Goal: Complete application form

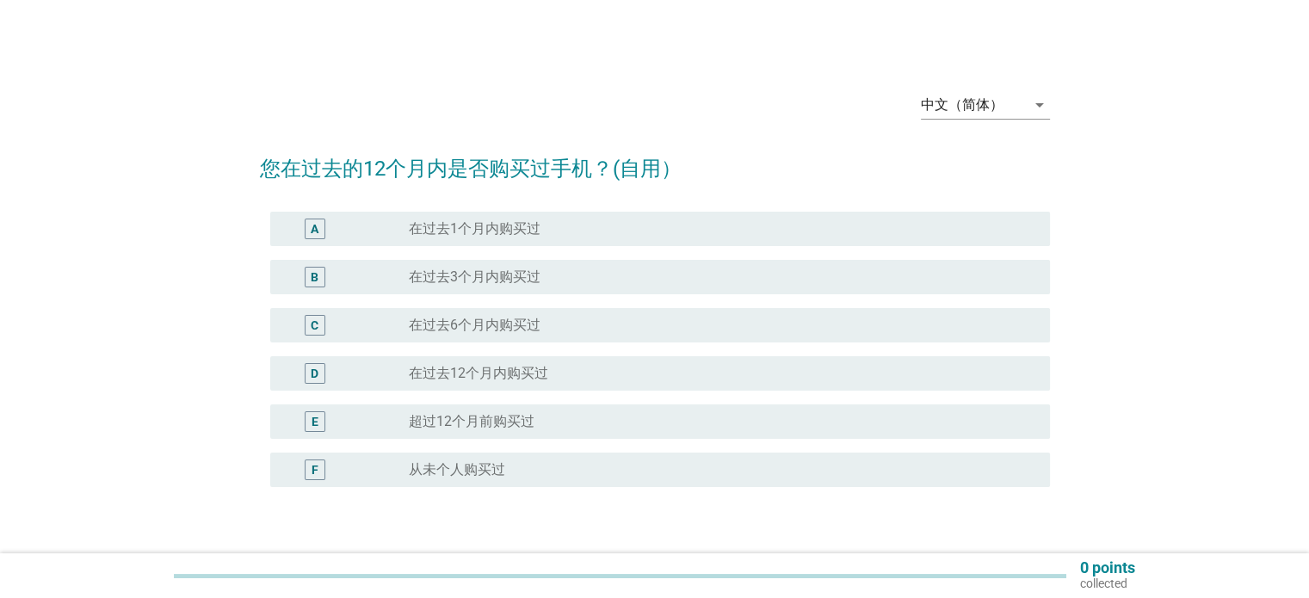
click at [409, 223] on label "在过去1个月内购买过" at bounding box center [475, 228] width 132 height 17
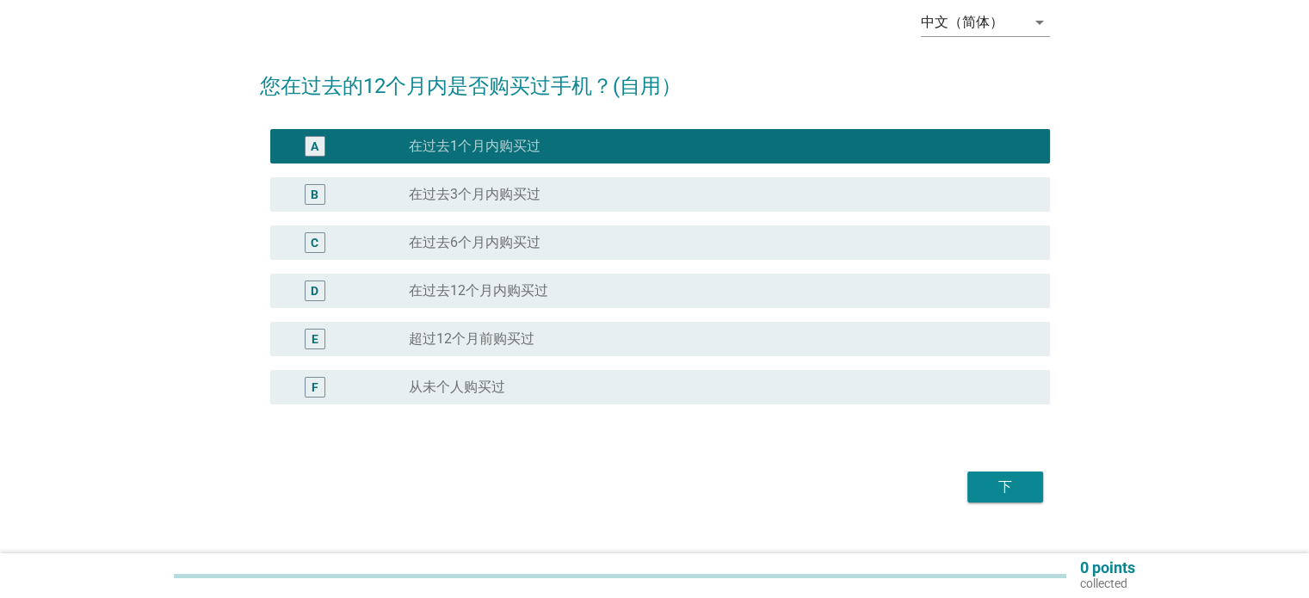
scroll to position [114, 0]
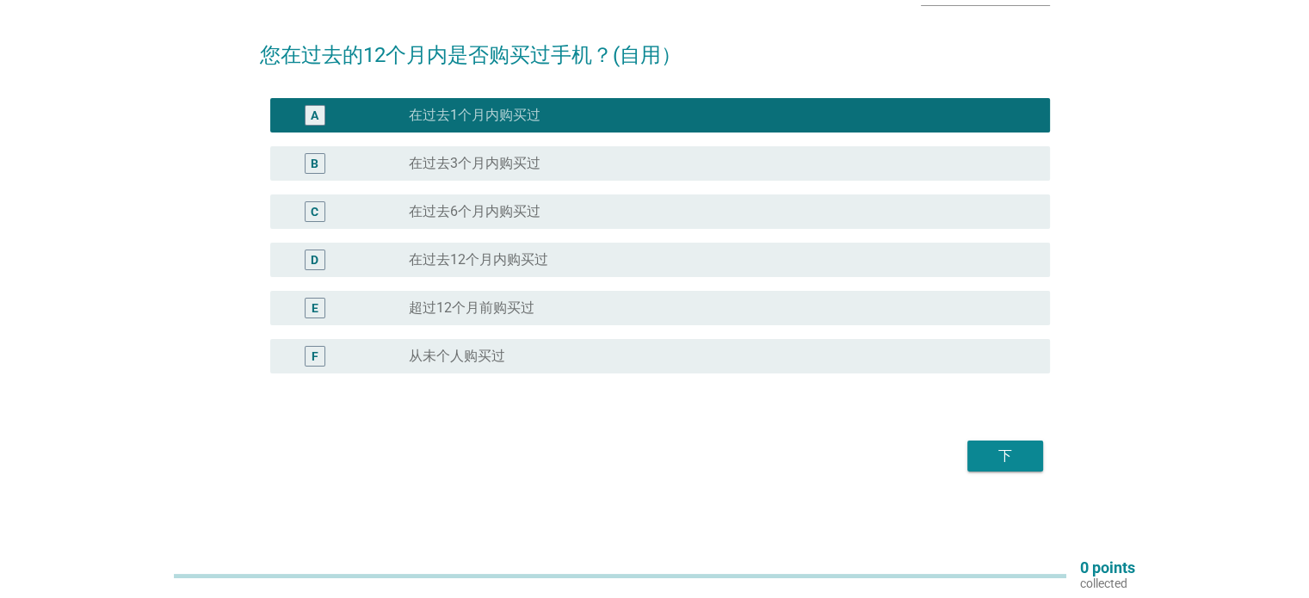
click at [620, 155] on div "radio_button_unchecked 在过去3个月内购买过" at bounding box center [715, 163] width 613 height 17
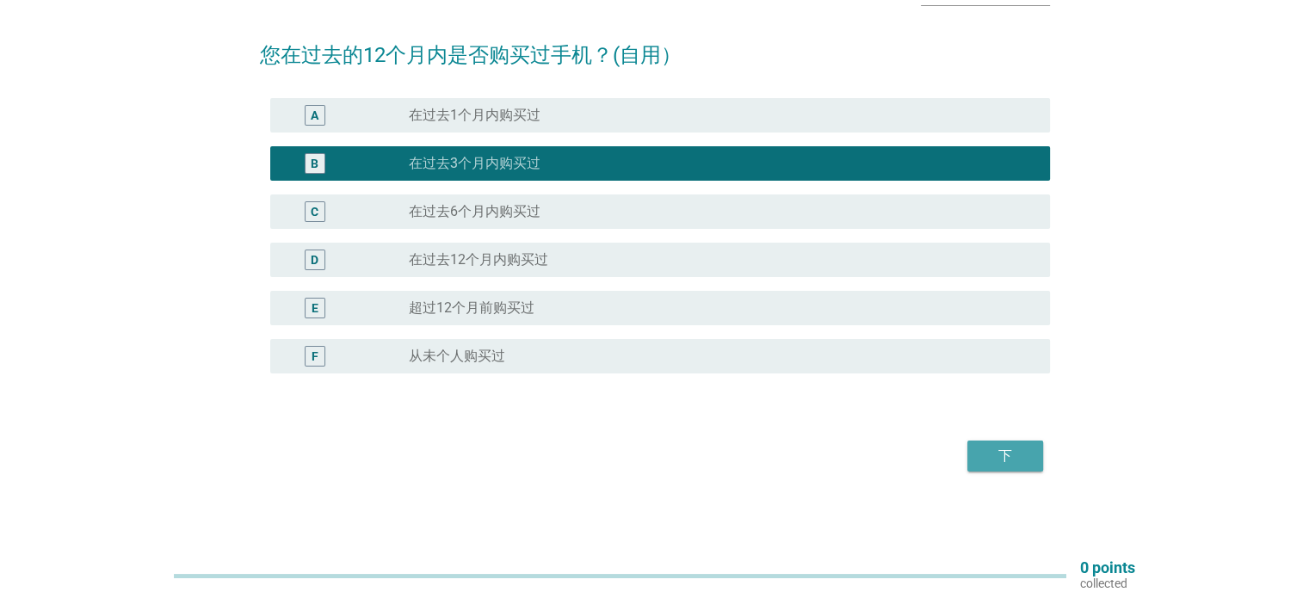
click at [1041, 462] on button "下" at bounding box center [1005, 456] width 76 height 31
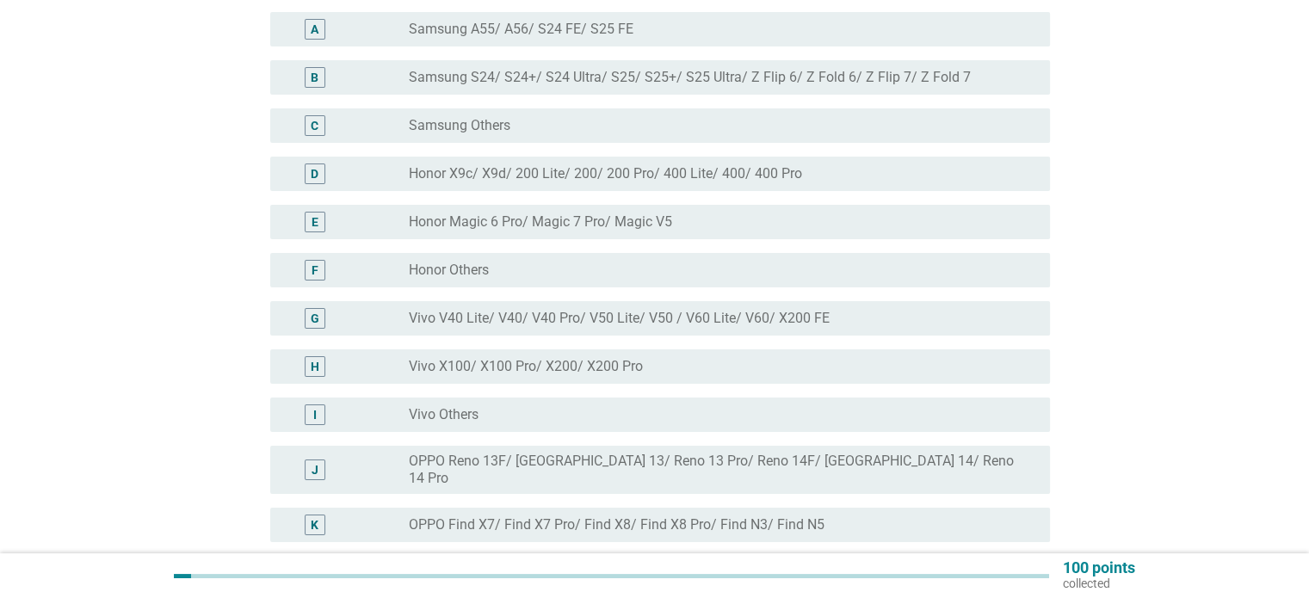
scroll to position [172, 0]
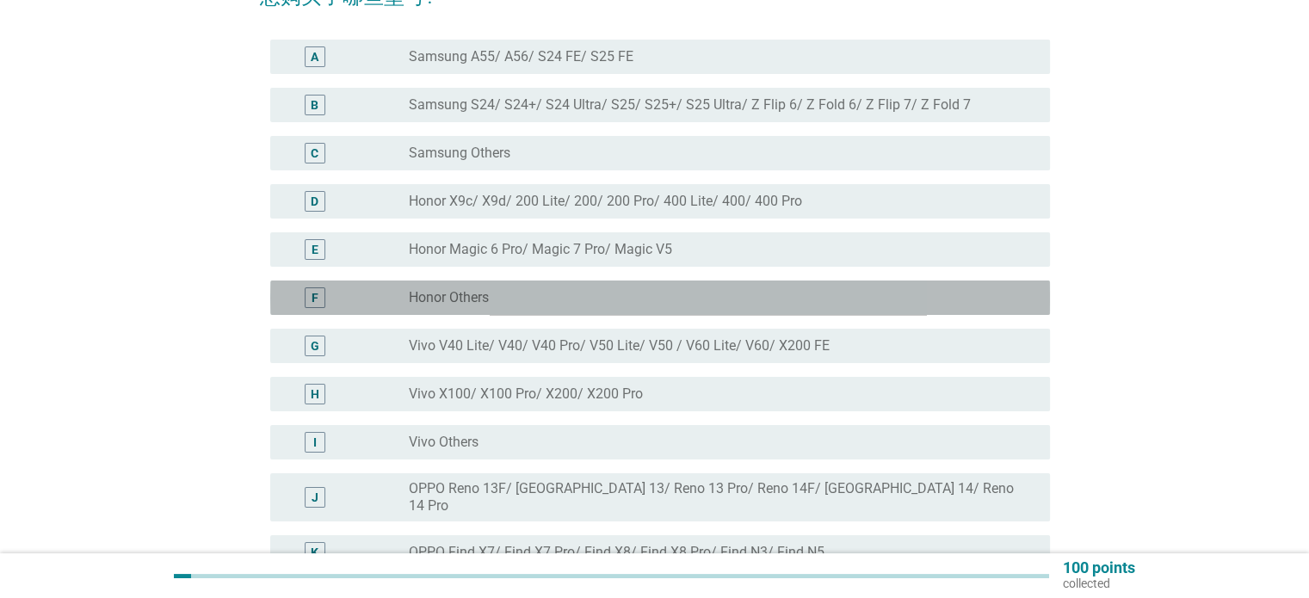
click at [520, 306] on div "radio_button_unchecked Honor Others" at bounding box center [715, 297] width 613 height 17
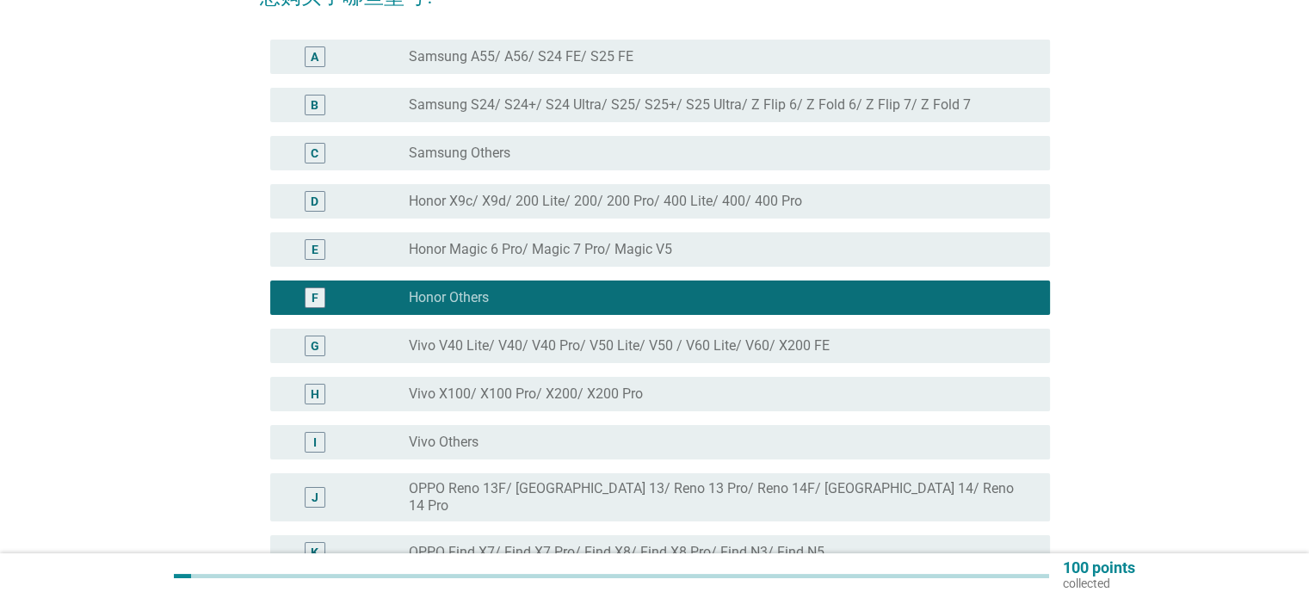
click at [692, 245] on div "radio_button_unchecked Honor Magic 6 Pro/ Magic 7 Pro/ Magic V5" at bounding box center [715, 249] width 613 height 17
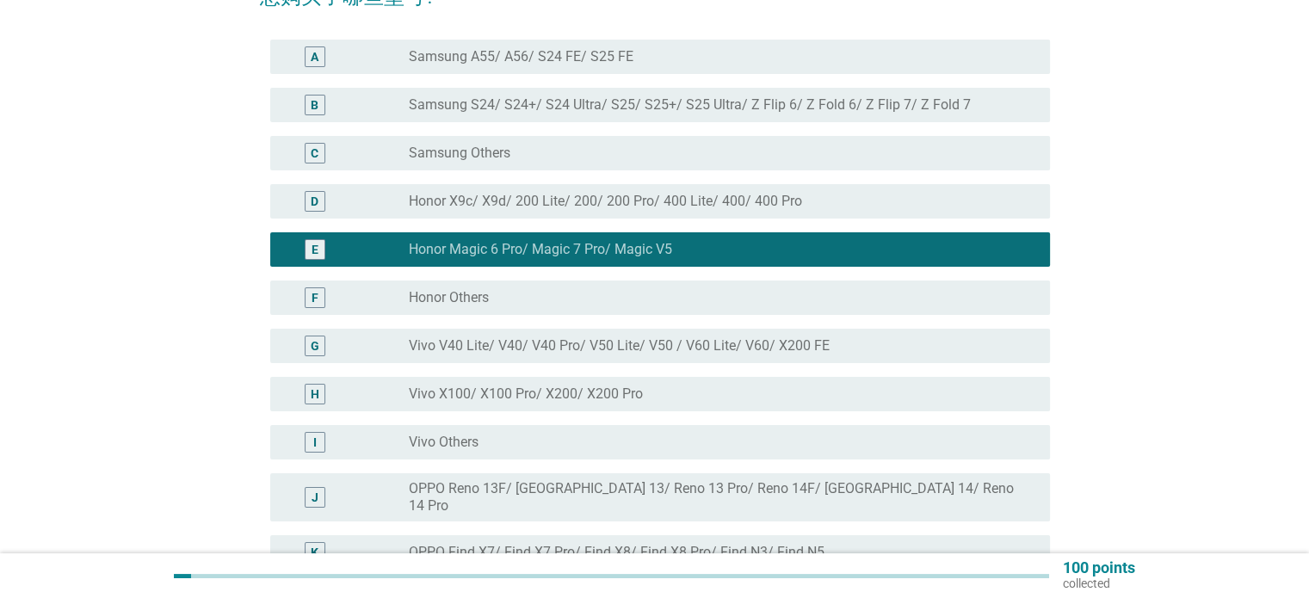
click at [647, 294] on div "radio_button_unchecked Honor Others" at bounding box center [715, 297] width 613 height 17
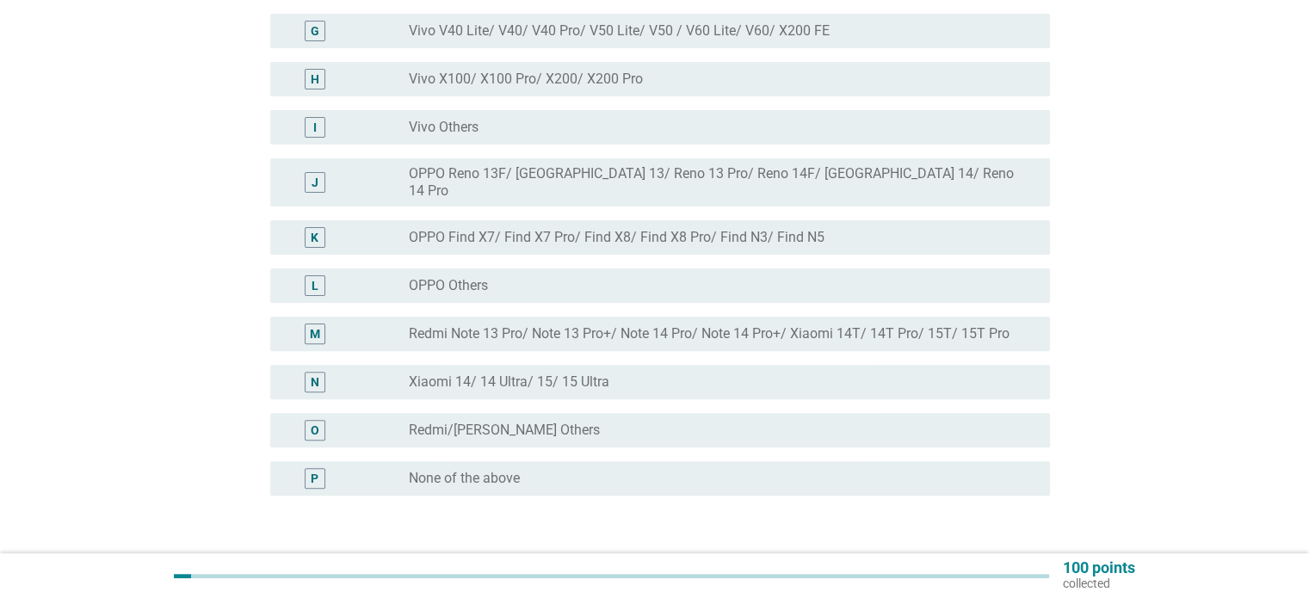
scroll to position [516, 0]
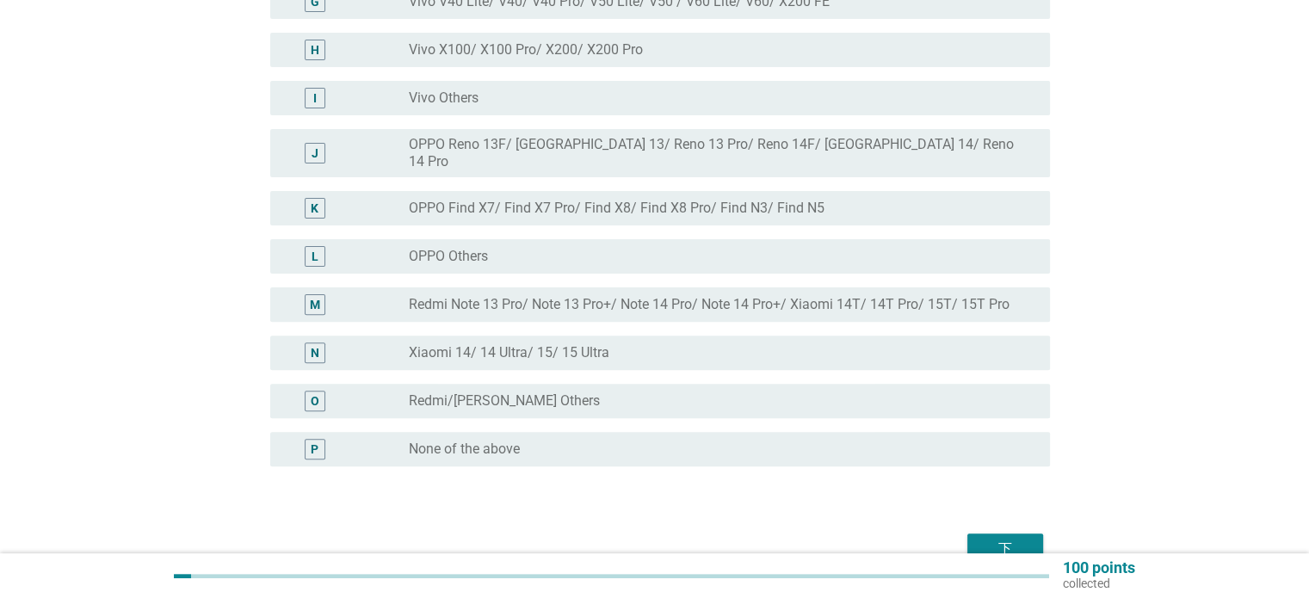
click at [1022, 539] on div "下" at bounding box center [1005, 549] width 48 height 21
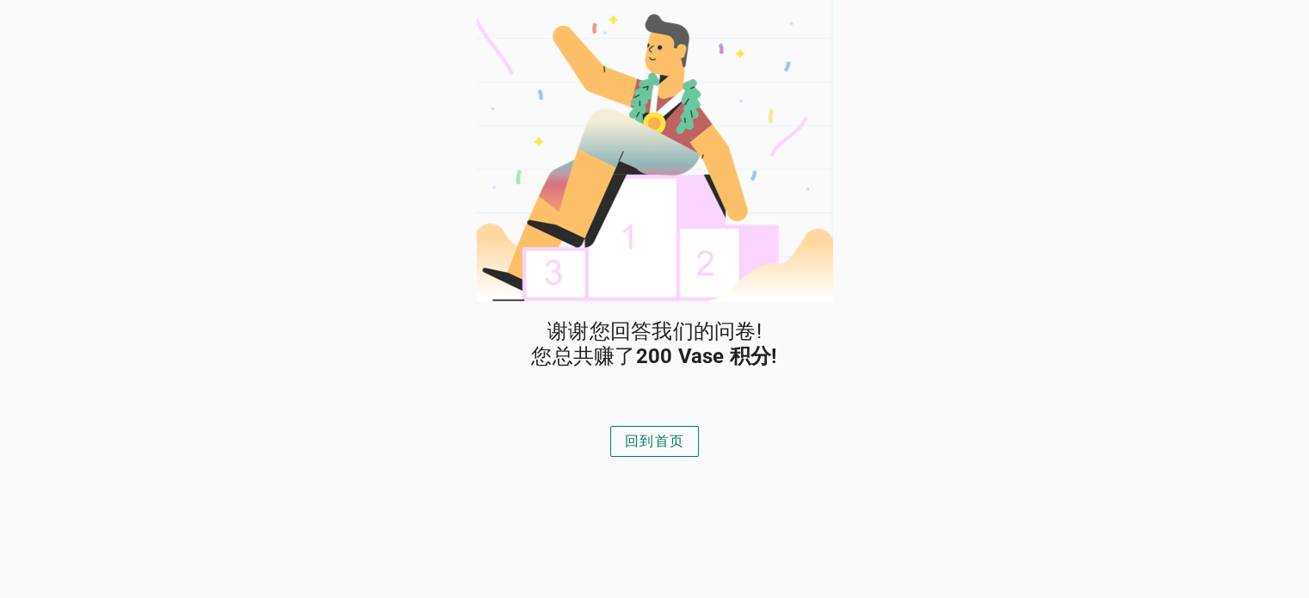
click at [639, 445] on div "回到首页" at bounding box center [654, 441] width 59 height 21
